Goal: Find specific page/section: Find specific page/section

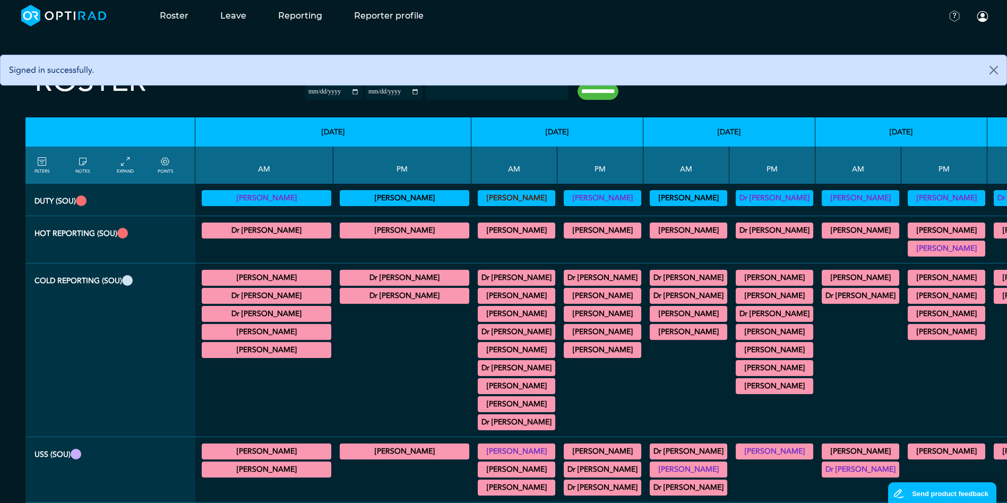
click at [531, 293] on summary "Dr [PERSON_NAME]" at bounding box center [688, 295] width 74 height 13
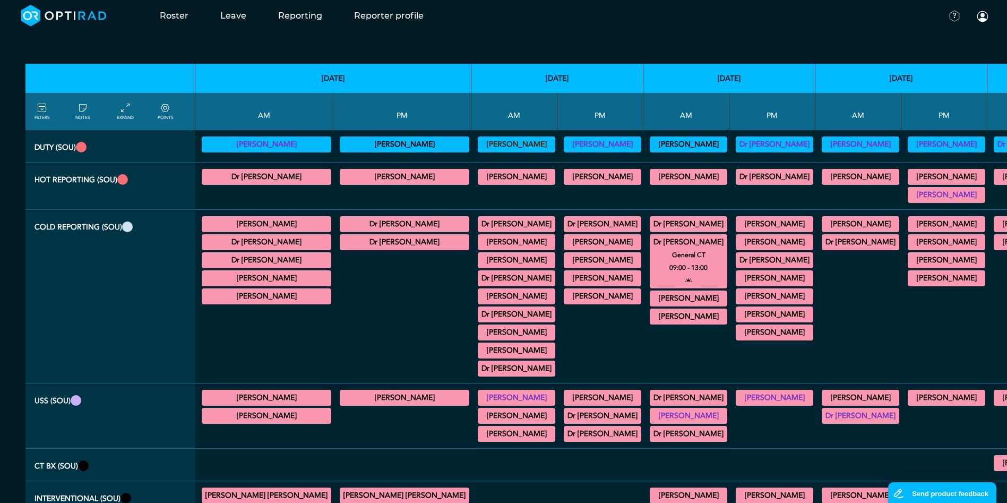
scroll to position [53, 0]
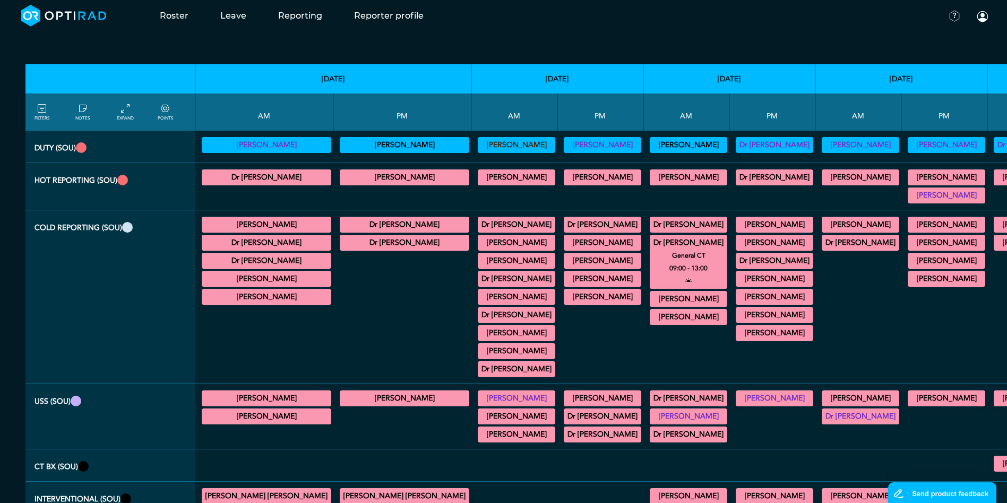
click at [531, 263] on summary "Dr [PERSON_NAME]" at bounding box center [774, 260] width 74 height 13
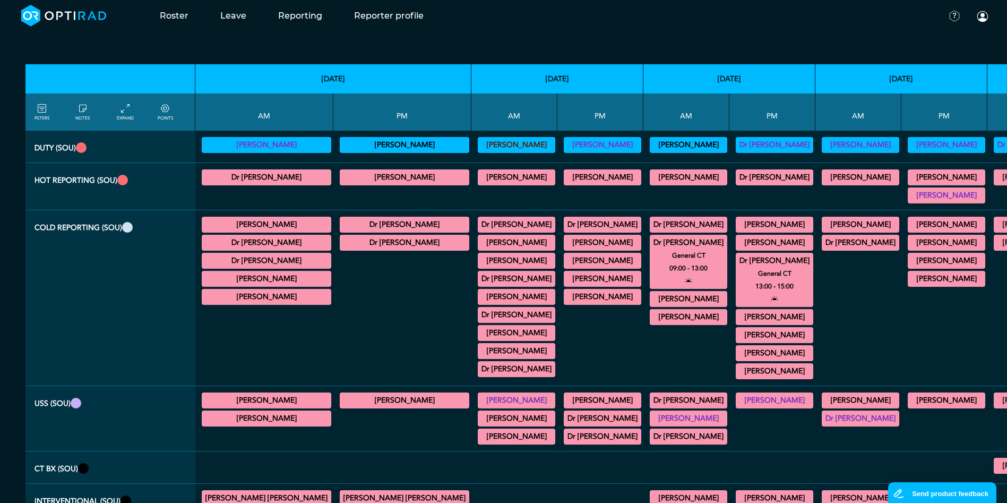
click at [531, 246] on summary "Dr [PERSON_NAME]" at bounding box center [688, 242] width 74 height 13
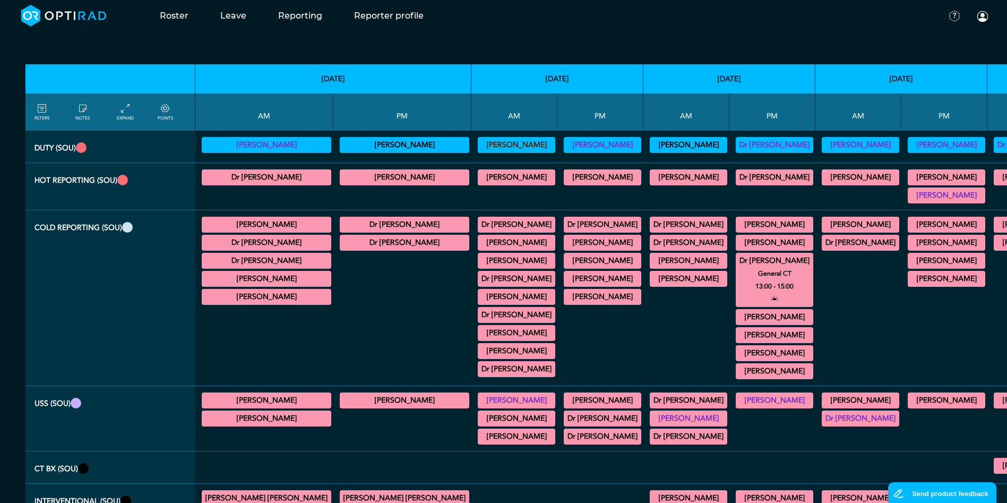
click at [531, 261] on summary "Dr [PERSON_NAME]" at bounding box center [774, 260] width 74 height 13
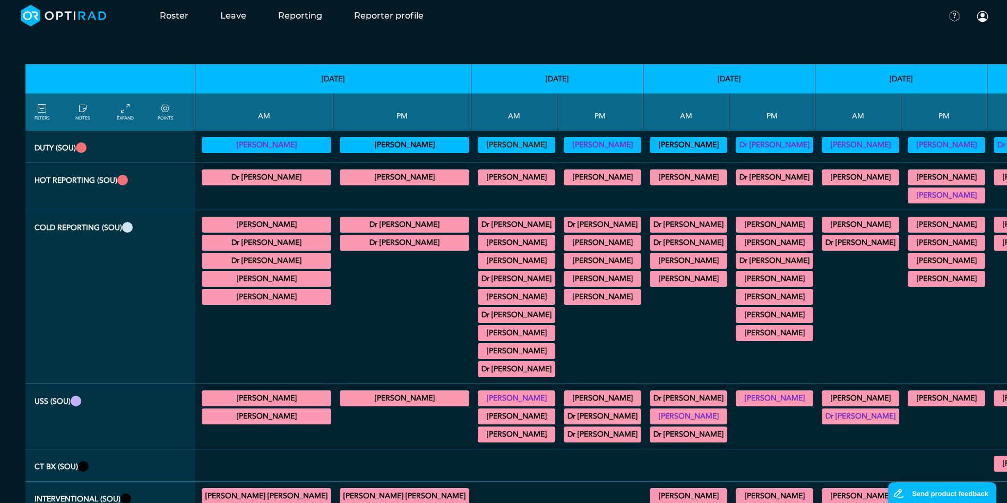
click at [531, 243] on summary "Dr [PERSON_NAME]" at bounding box center [688, 242] width 74 height 13
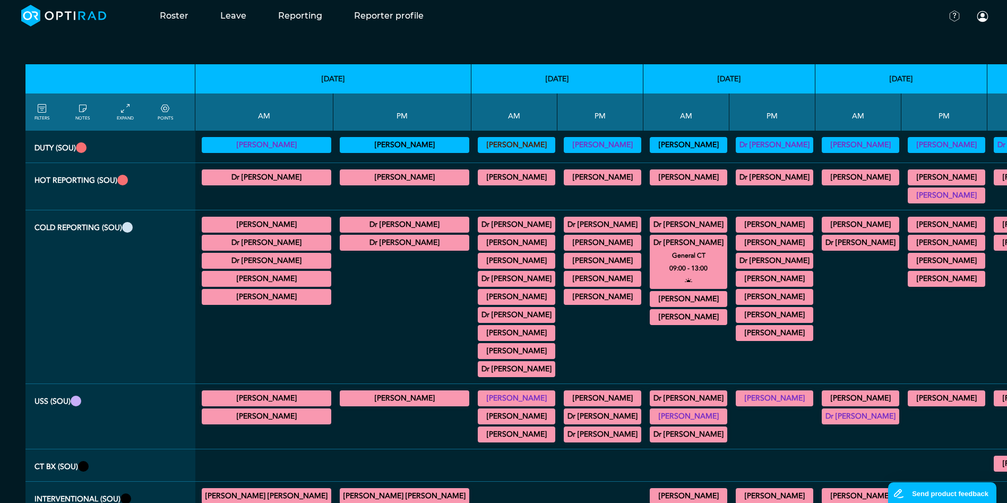
click at [531, 259] on summary "Dr [PERSON_NAME]" at bounding box center [774, 260] width 74 height 13
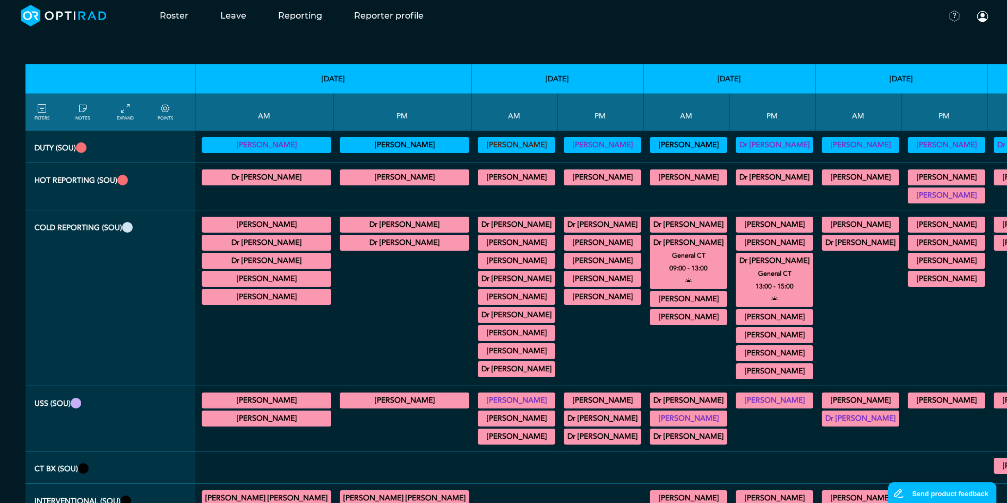
click at [531, 254] on summary "Dr [PERSON_NAME]" at bounding box center [774, 260] width 74 height 13
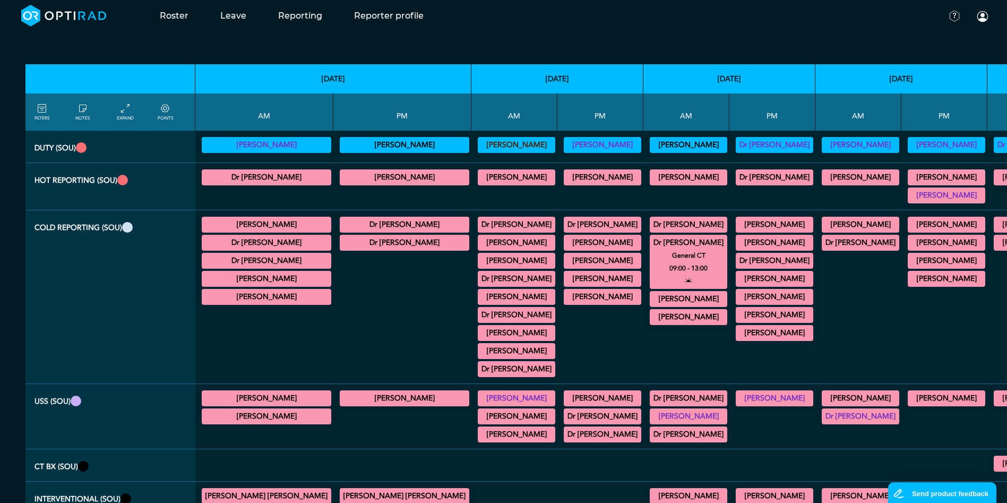
click at [531, 238] on summary "Dr [PERSON_NAME]" at bounding box center [688, 242] width 74 height 13
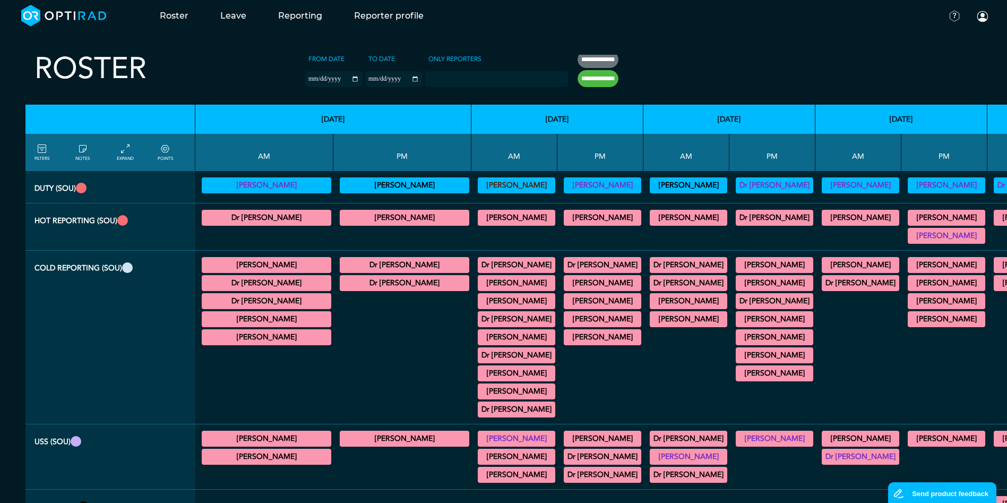
scroll to position [0, 0]
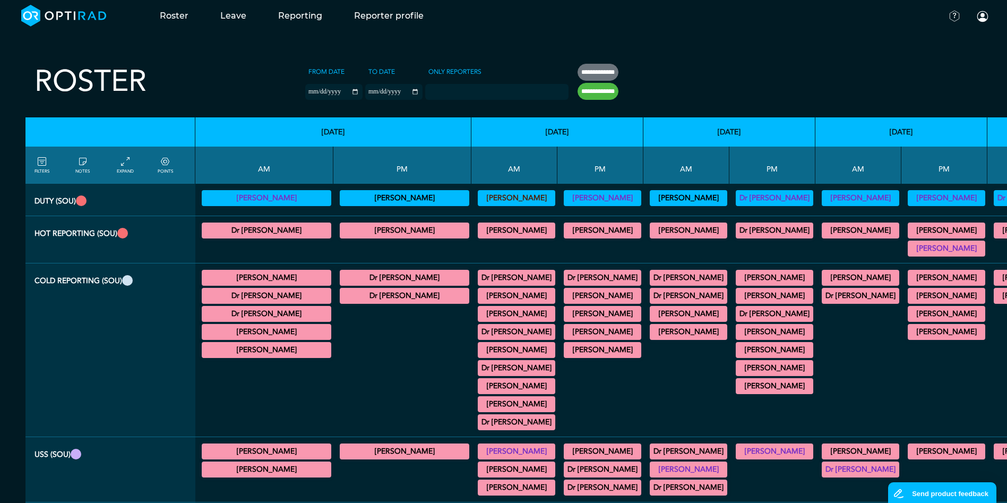
click at [531, 296] on summary "Dr [PERSON_NAME]" at bounding box center [688, 295] width 74 height 13
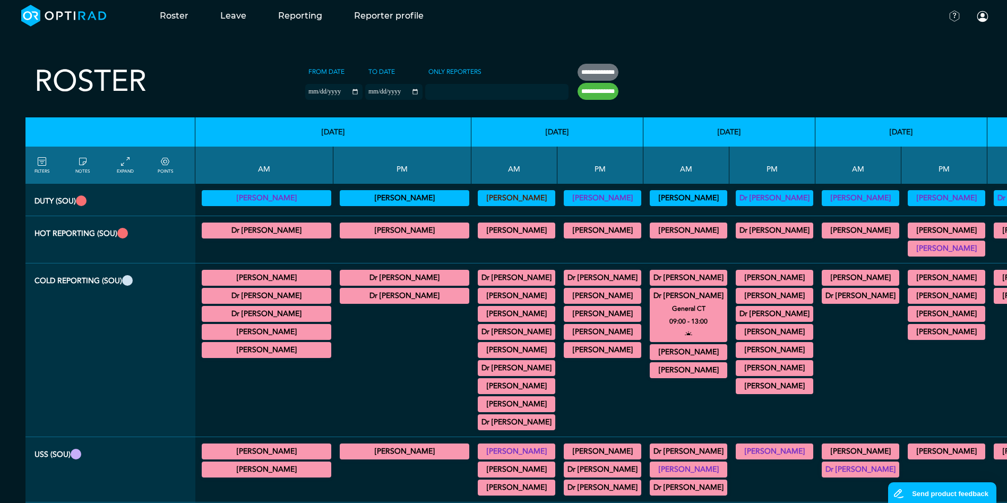
click at [531, 312] on summary "Dr [PERSON_NAME]" at bounding box center [774, 313] width 74 height 13
